Goal: Task Accomplishment & Management: Manage account settings

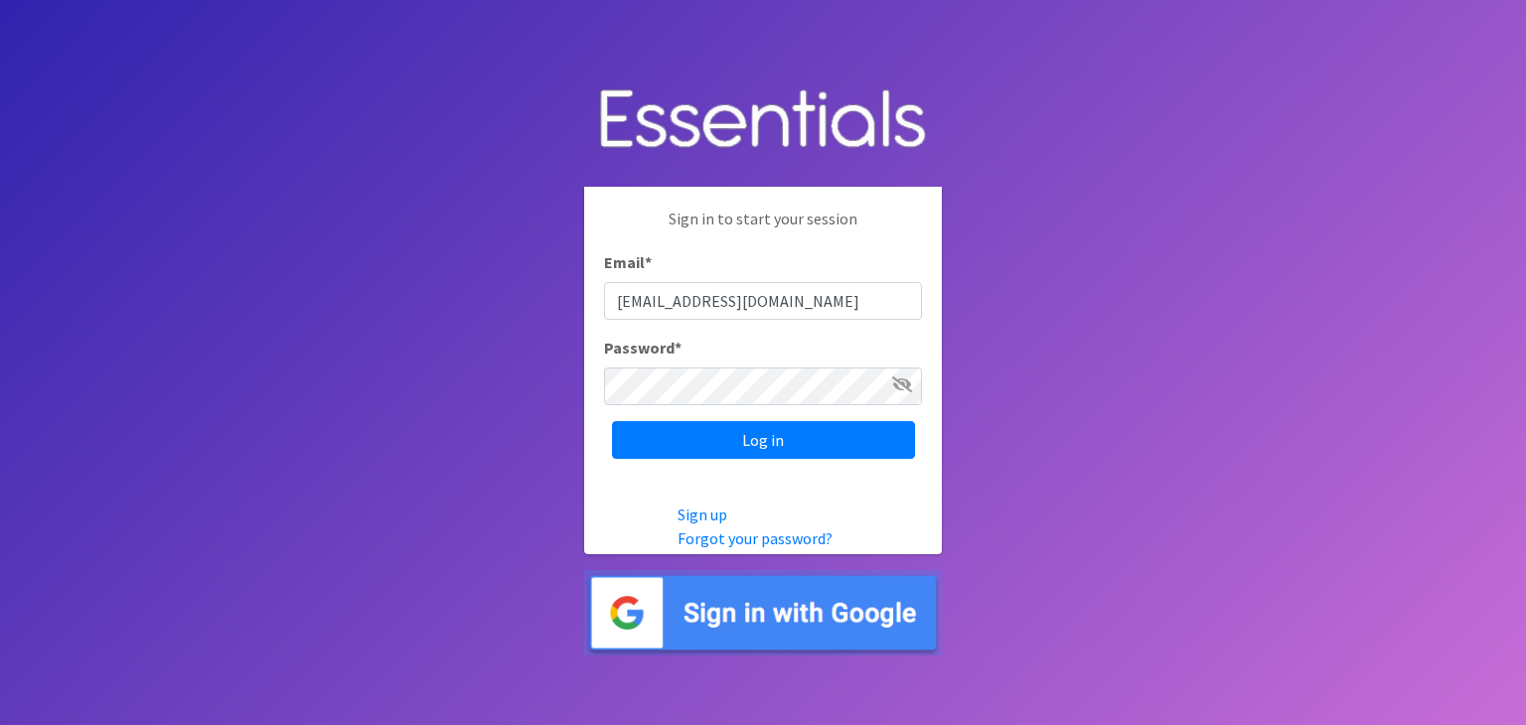
type input "[EMAIL_ADDRESS][DOMAIN_NAME]"
click at [708, 432] on input "Log in" at bounding box center [763, 440] width 303 height 38
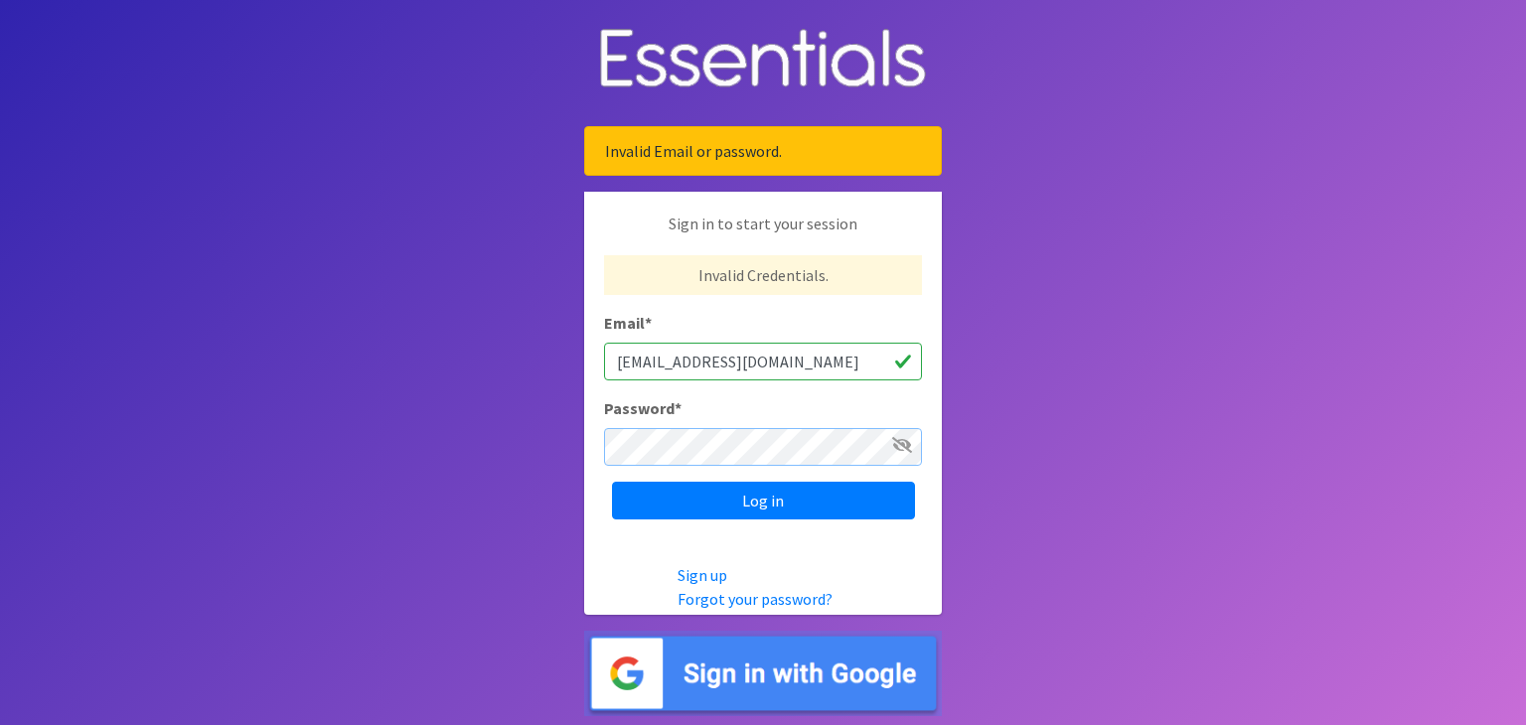
click at [612, 482] on input "Log in" at bounding box center [763, 501] width 303 height 38
